Goal: Find specific page/section: Find specific page/section

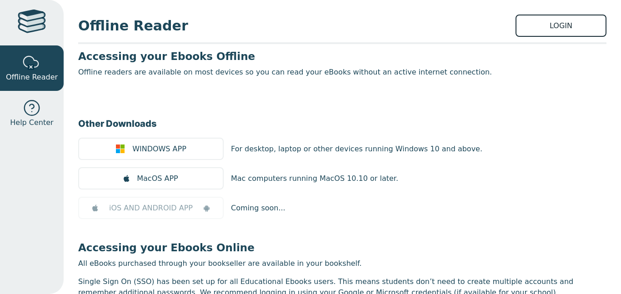
click at [537, 30] on link "LOGIN" at bounding box center [561, 26] width 91 height 22
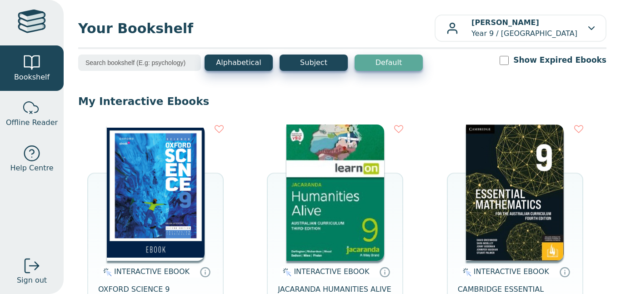
click at [148, 207] on img at bounding box center [156, 193] width 98 height 136
